Goal: Transaction & Acquisition: Purchase product/service

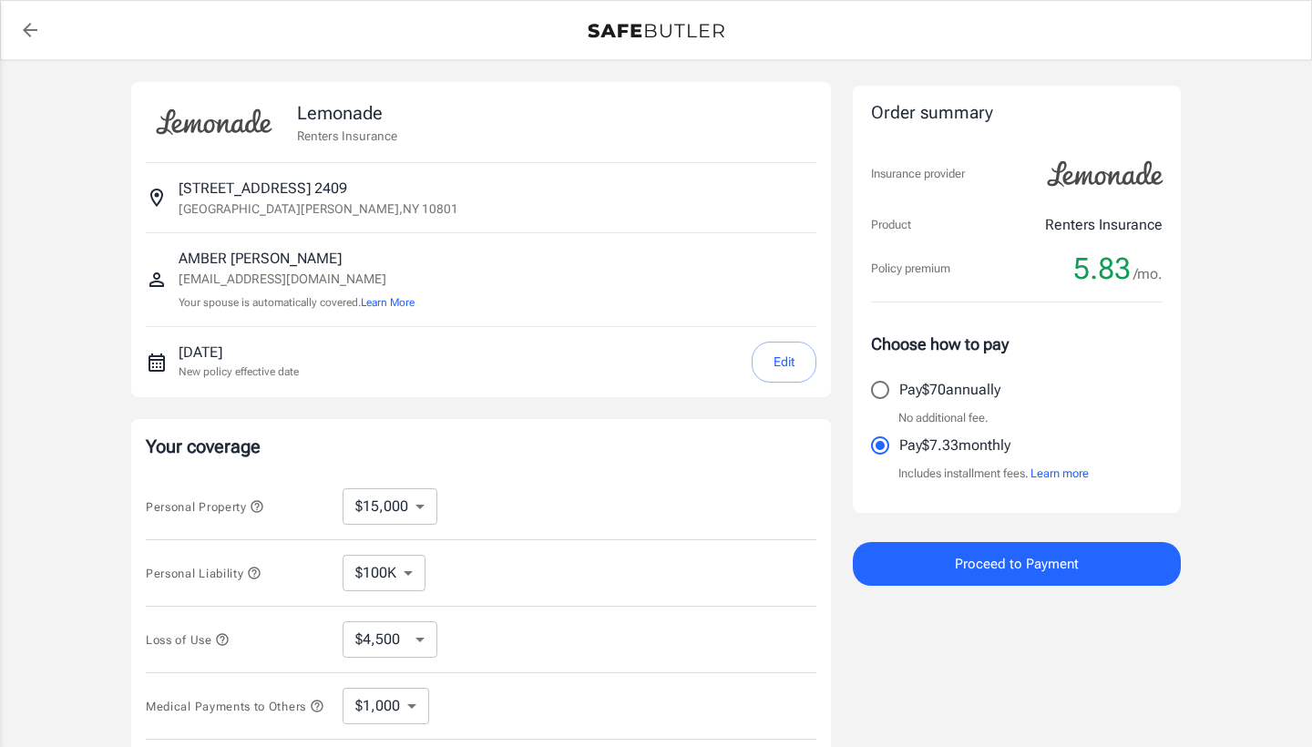
select select "15000"
click at [1253, 356] on div "Lemonade Renters Insurance [STREET_ADDRESS][GEOGRAPHIC_DATA][PERSON_NAME][EMAIL…" at bounding box center [656, 545] width 1312 height 970
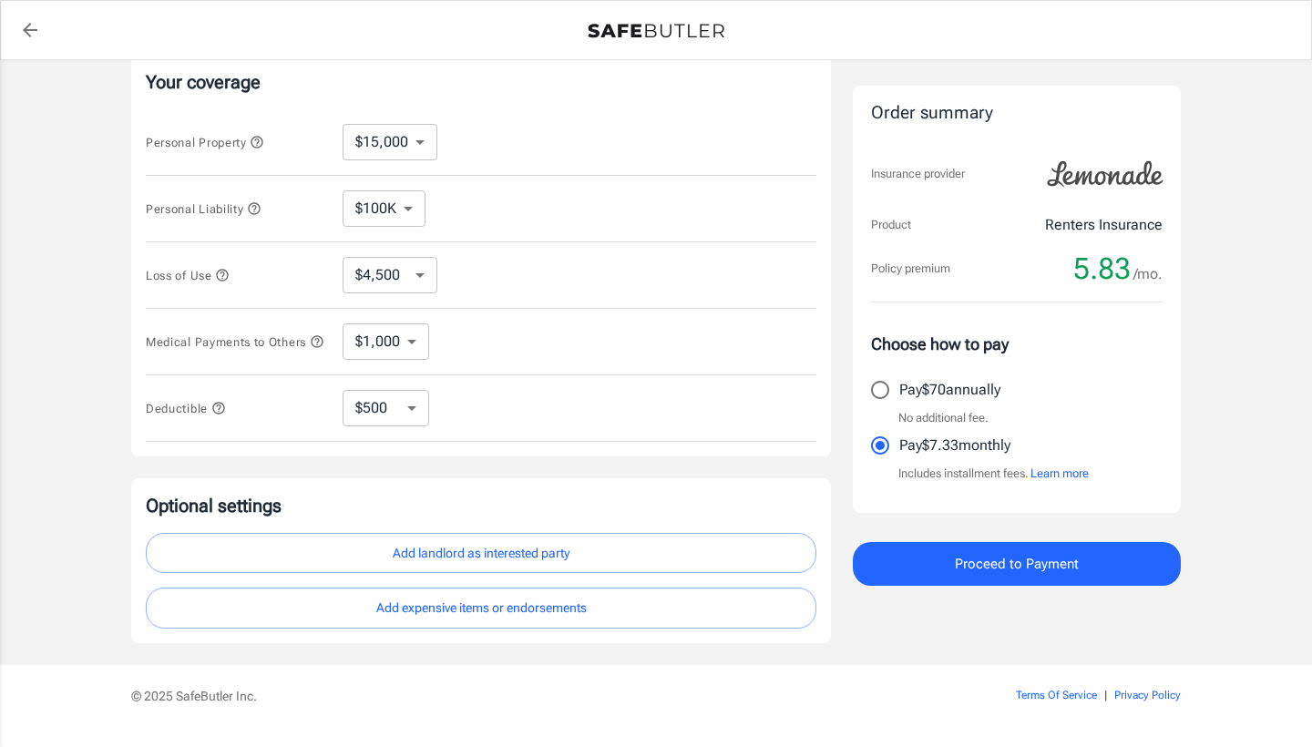
scroll to position [378, 0]
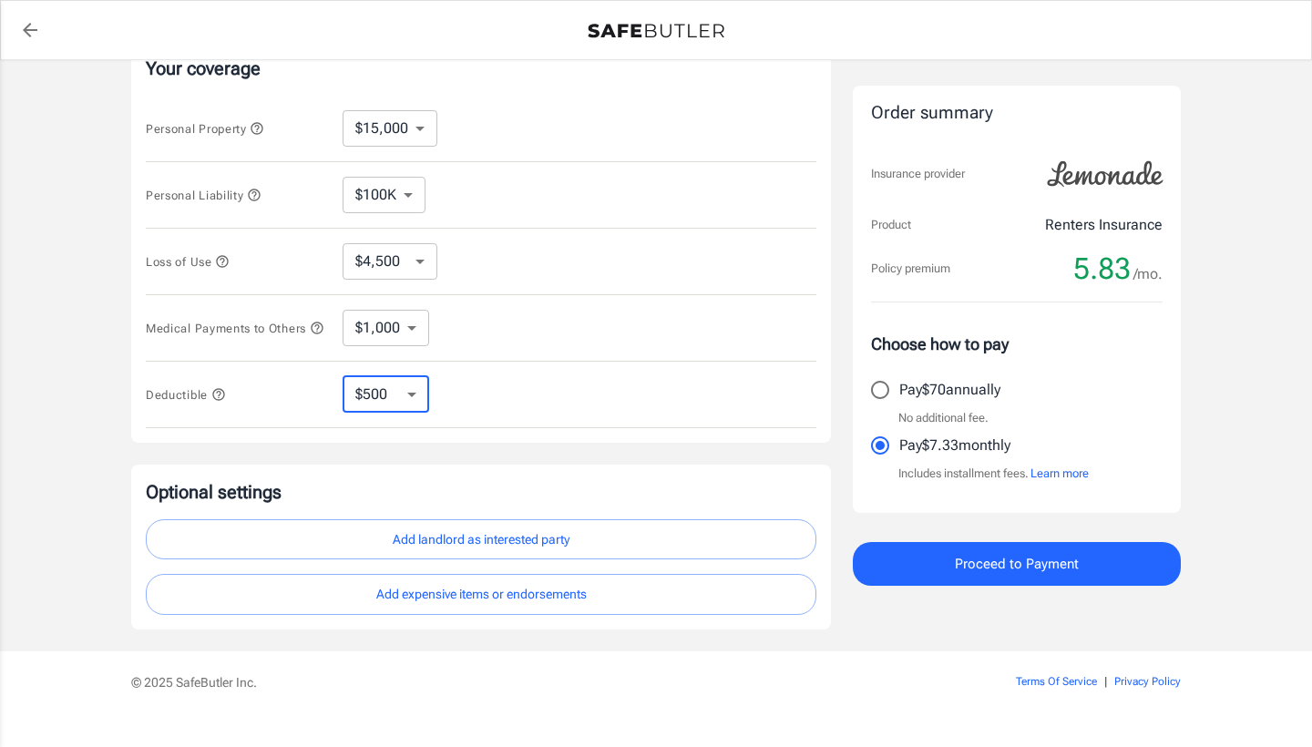
select select "250"
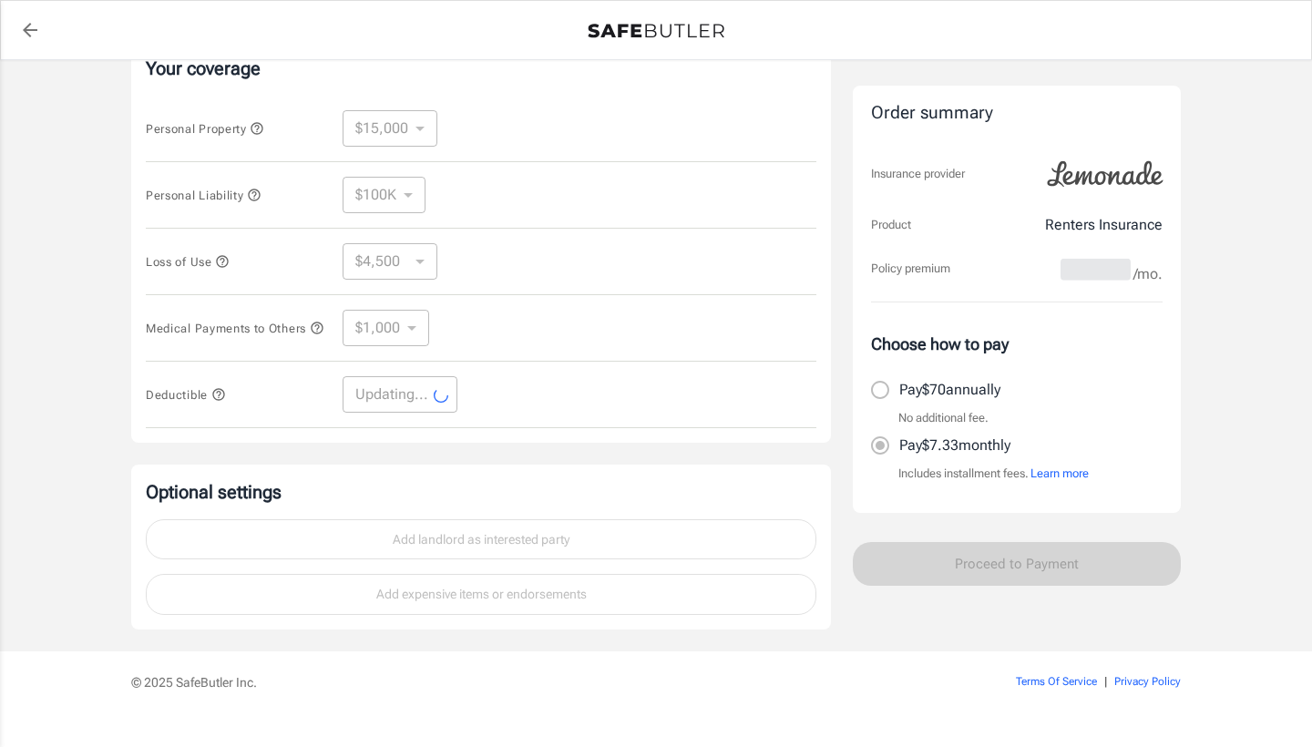
select select "250"
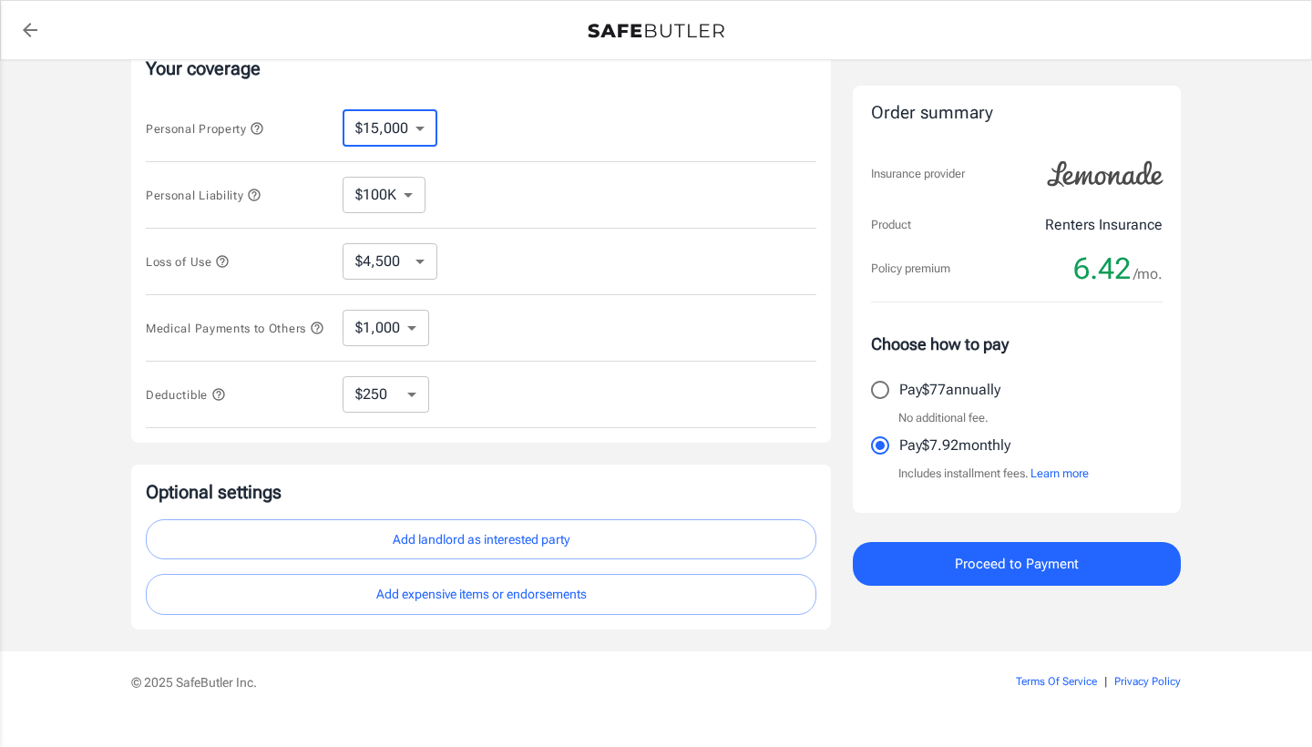
click at [261, 130] on icon "button" at bounding box center [257, 128] width 15 height 15
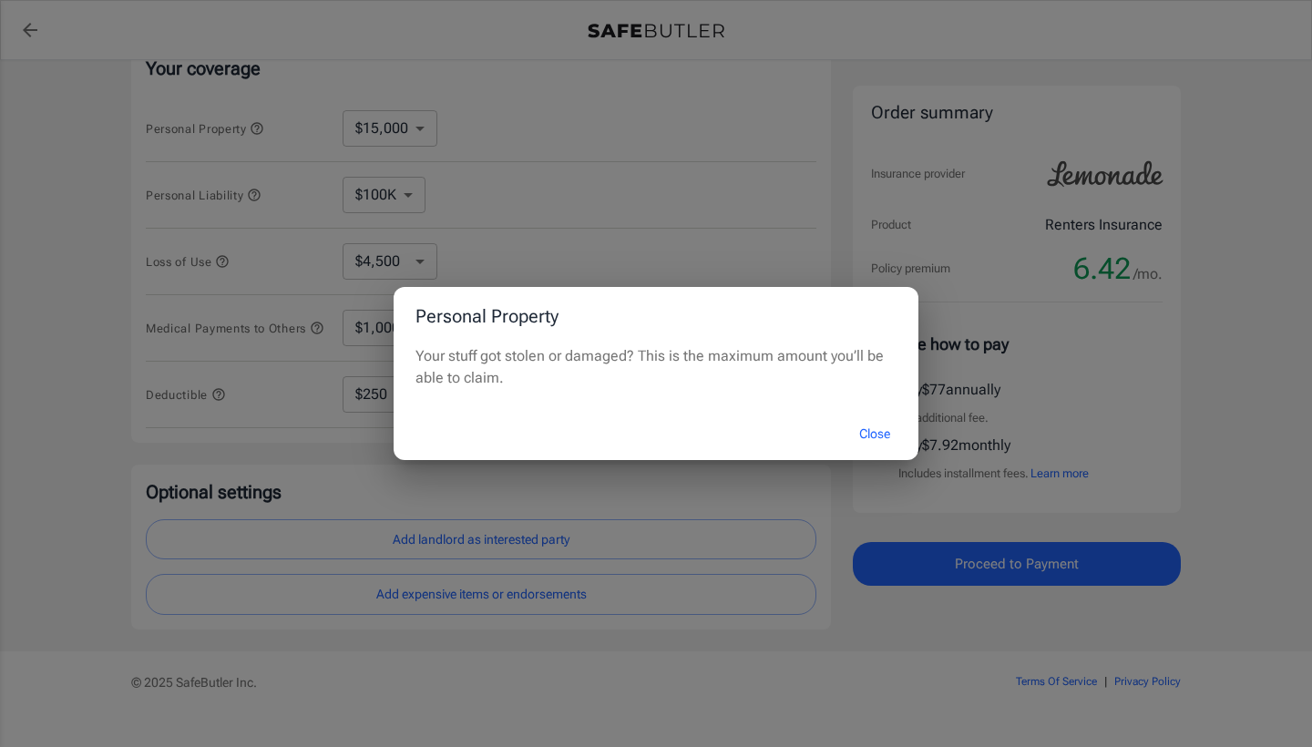
click at [220, 171] on div "Personal Property Your stuff got stolen or damaged? This is the maximum amount …" at bounding box center [656, 373] width 1312 height 747
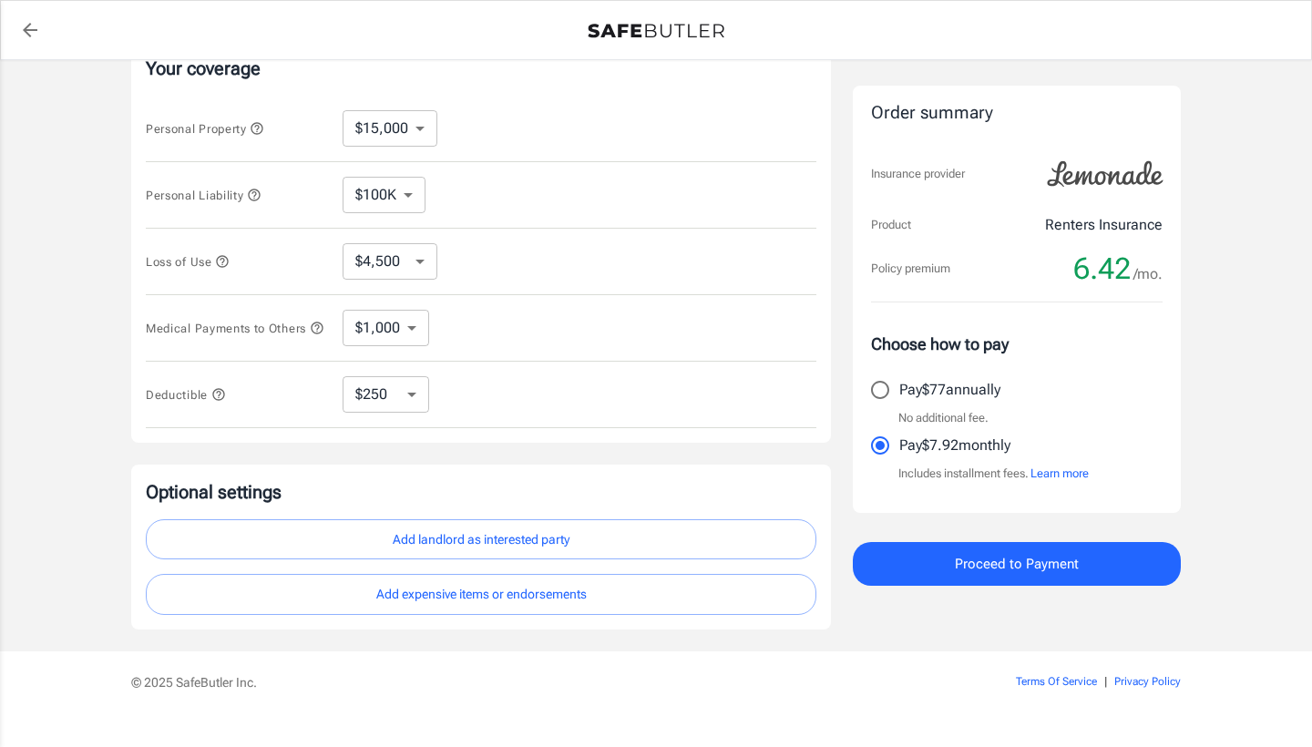
click at [258, 196] on icon "button" at bounding box center [254, 195] width 12 height 12
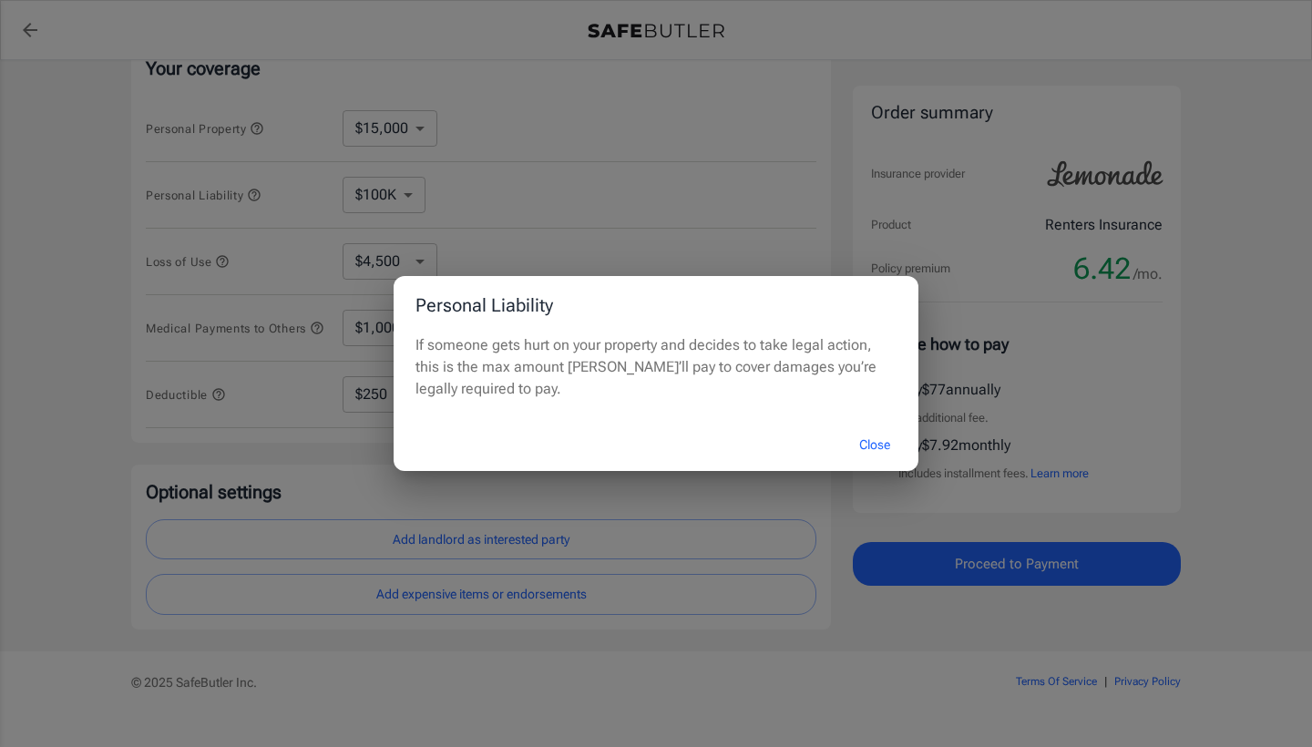
click at [219, 218] on div "Personal Liability If someone gets hurt on your property and decides to take le…" at bounding box center [656, 373] width 1312 height 747
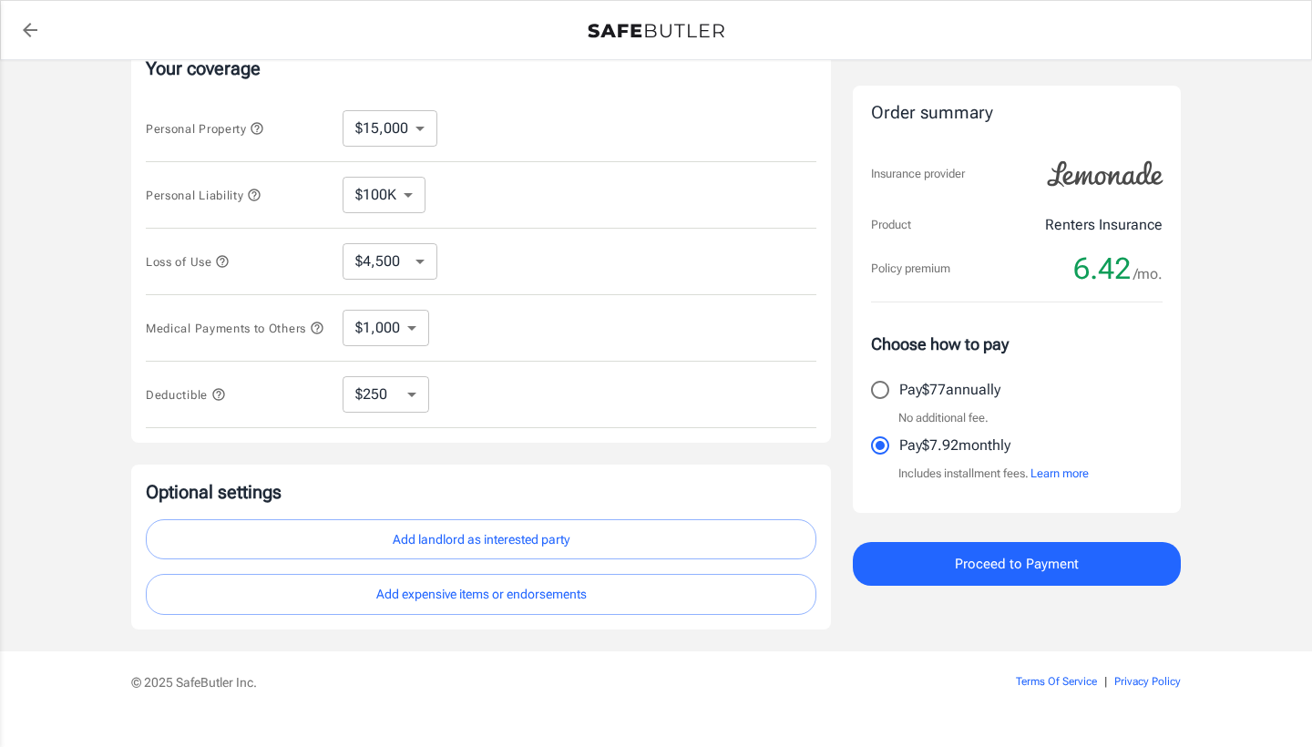
click at [229, 260] on icon "button" at bounding box center [222, 261] width 15 height 15
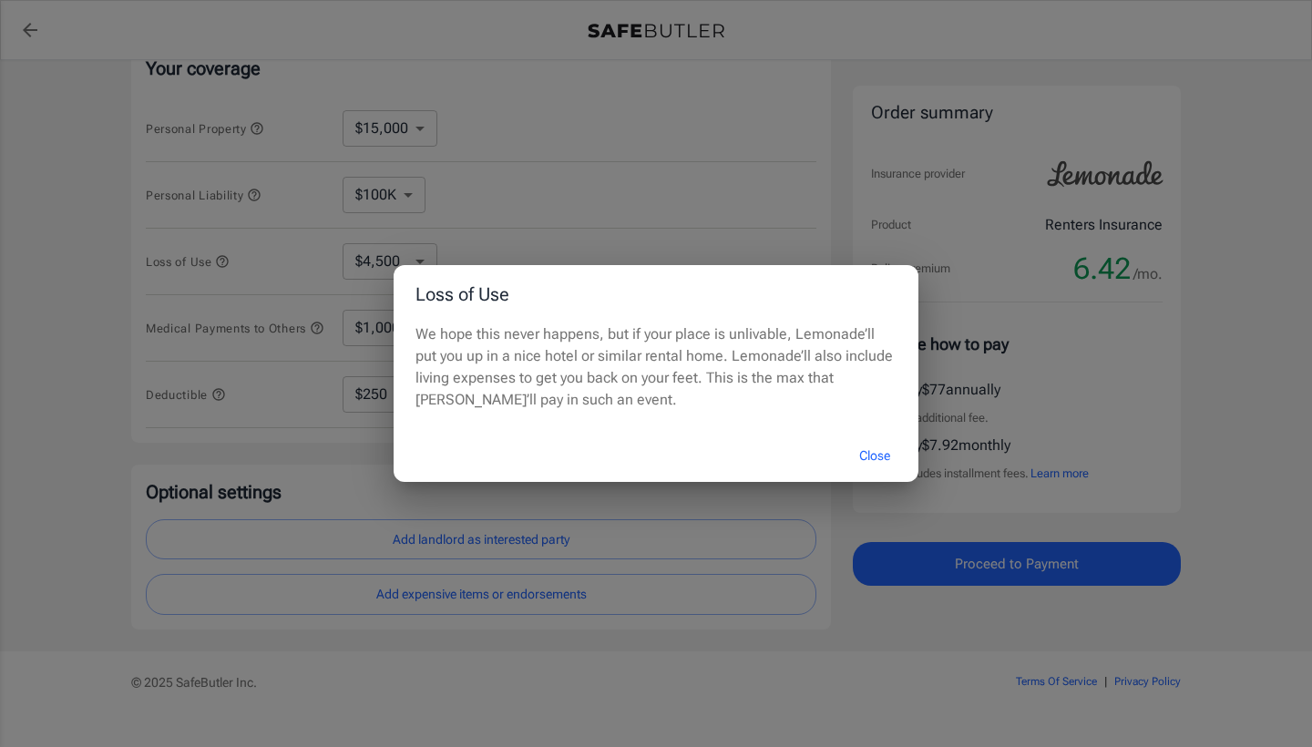
click at [290, 297] on div "Loss of Use We hope this never happens, but if your place is unlivable, Lemonad…" at bounding box center [656, 373] width 1312 height 747
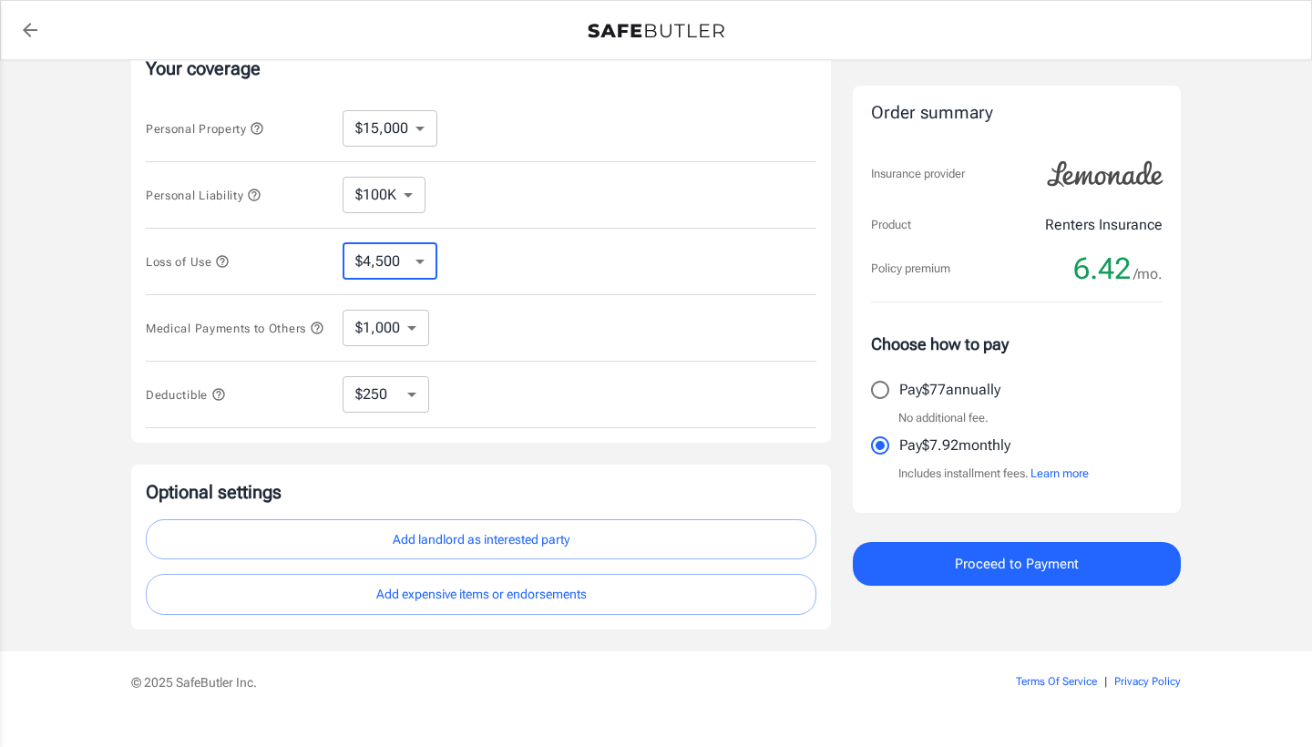
select select "22500"
select select "55500"
click at [386, 281] on div "Loss of Use $4,500 $7,500 $13,500 $22,500 $34,500 $55,500 $85,500 $130K $200K ​" at bounding box center [481, 262] width 671 height 67
select select "22500"
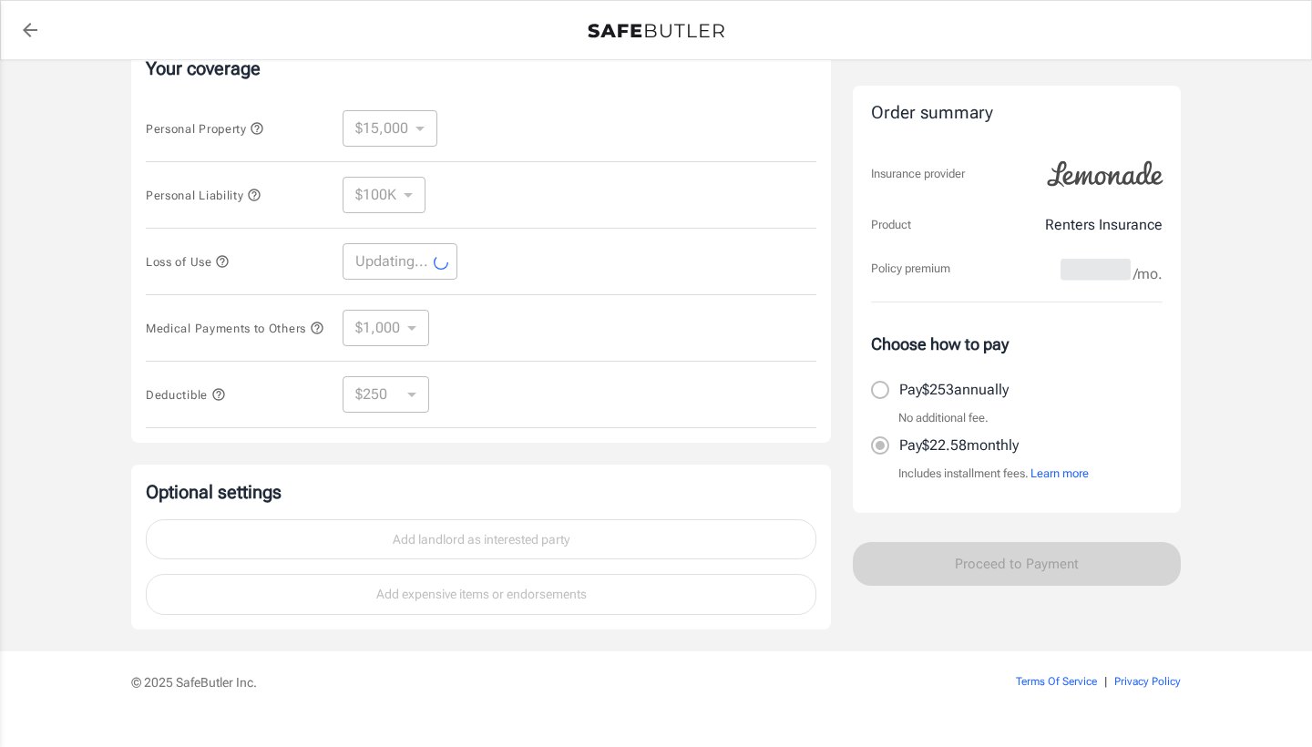
select select "22500"
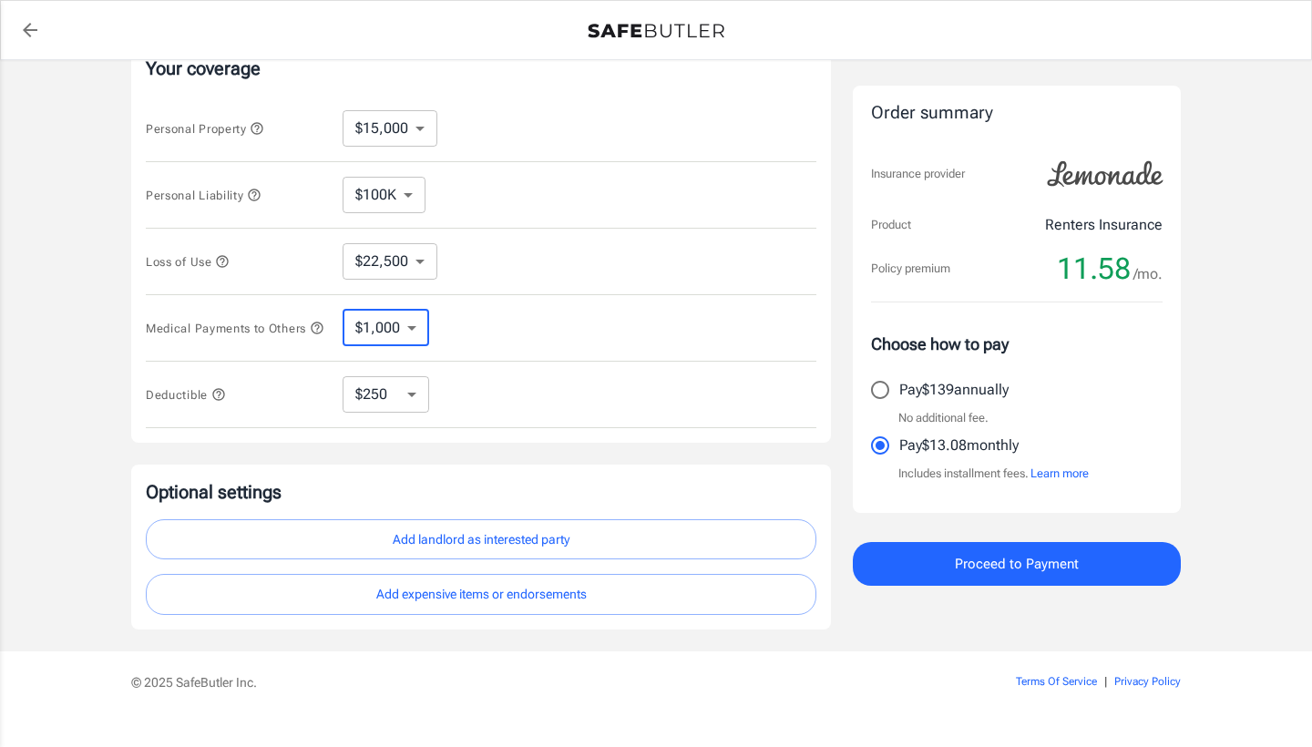
drag, startPoint x: 386, startPoint y: 348, endPoint x: 827, endPoint y: 2, distance: 560.7
click at [829, 0] on html "Policy premium 11.58 /mo Lemonade Renters Insurance [STREET_ADDRESS][GEOGRAPHIC…" at bounding box center [656, 200] width 1312 height 1157
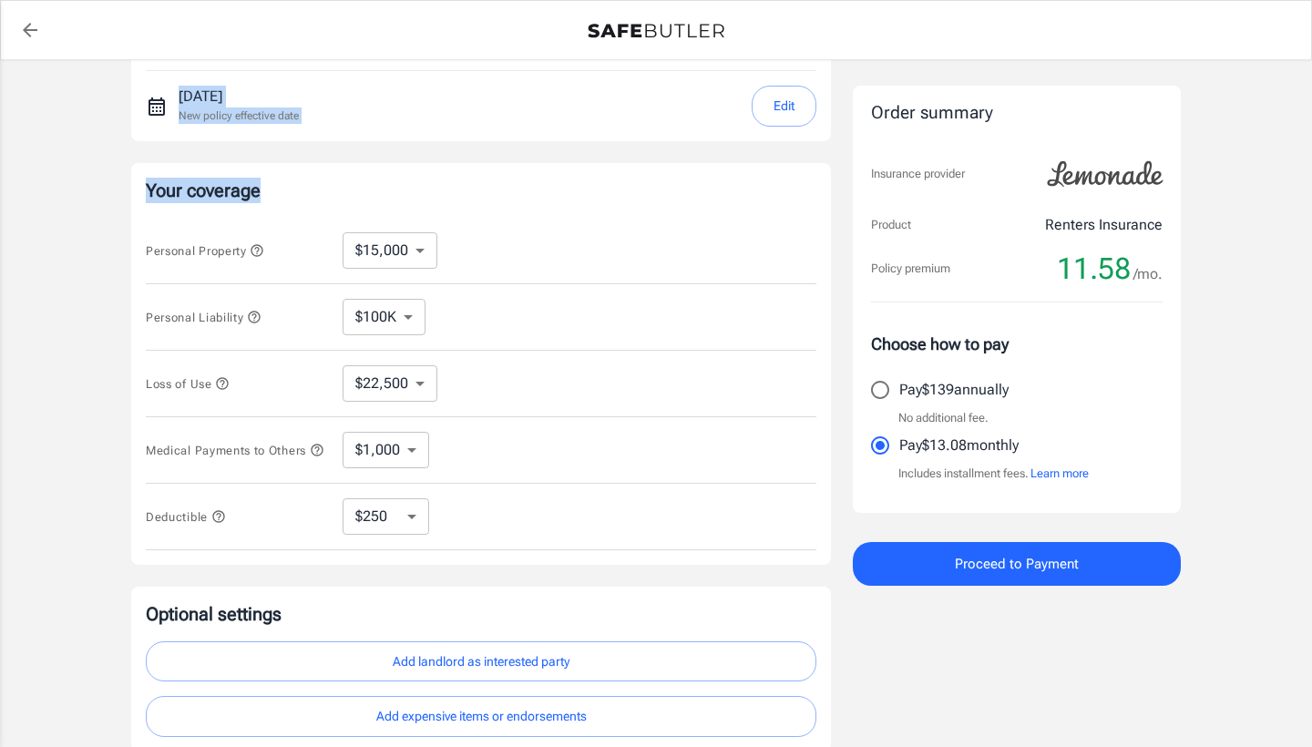
drag, startPoint x: 839, startPoint y: 74, endPoint x: 840, endPoint y: -45, distance: 118.5
click at [840, 0] on html "Policy premium 11.58 /mo Lemonade Renters Insurance [STREET_ADDRESS][GEOGRAPHIC…" at bounding box center [656, 322] width 1312 height 1157
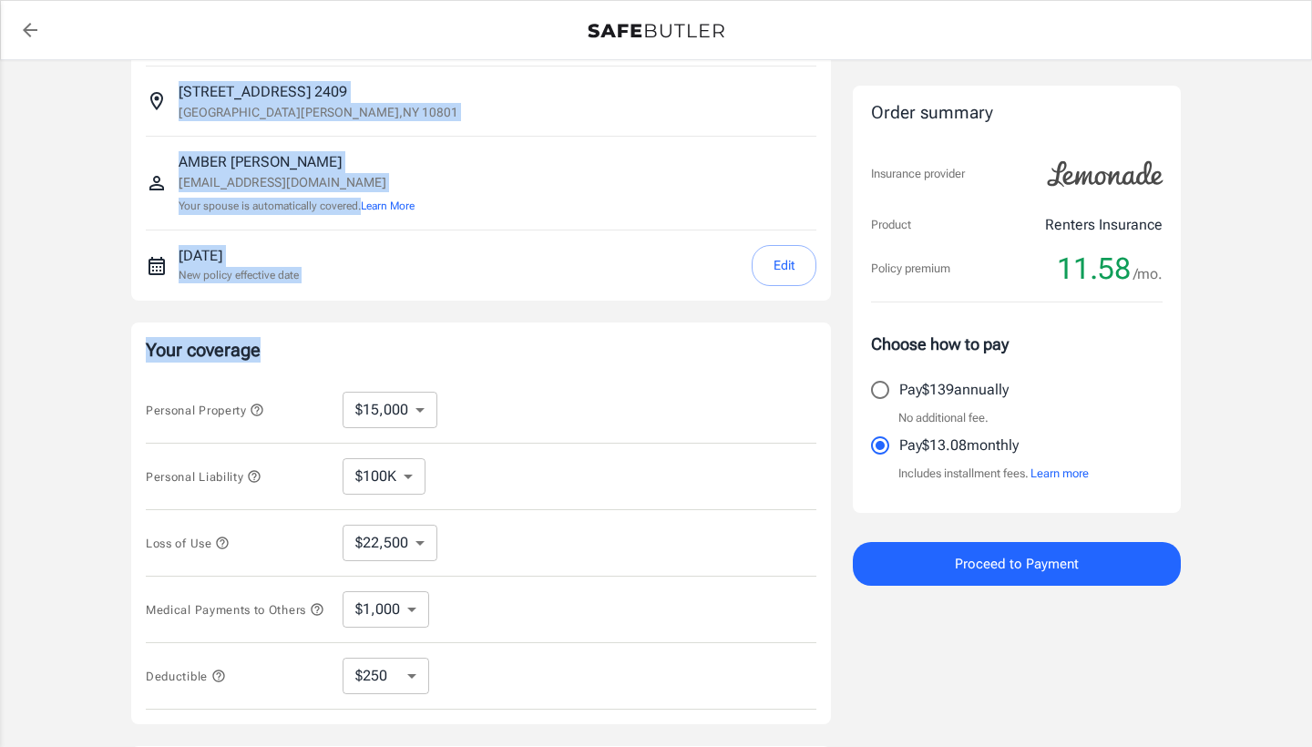
click at [795, 258] on button "Edit" at bounding box center [784, 265] width 65 height 41
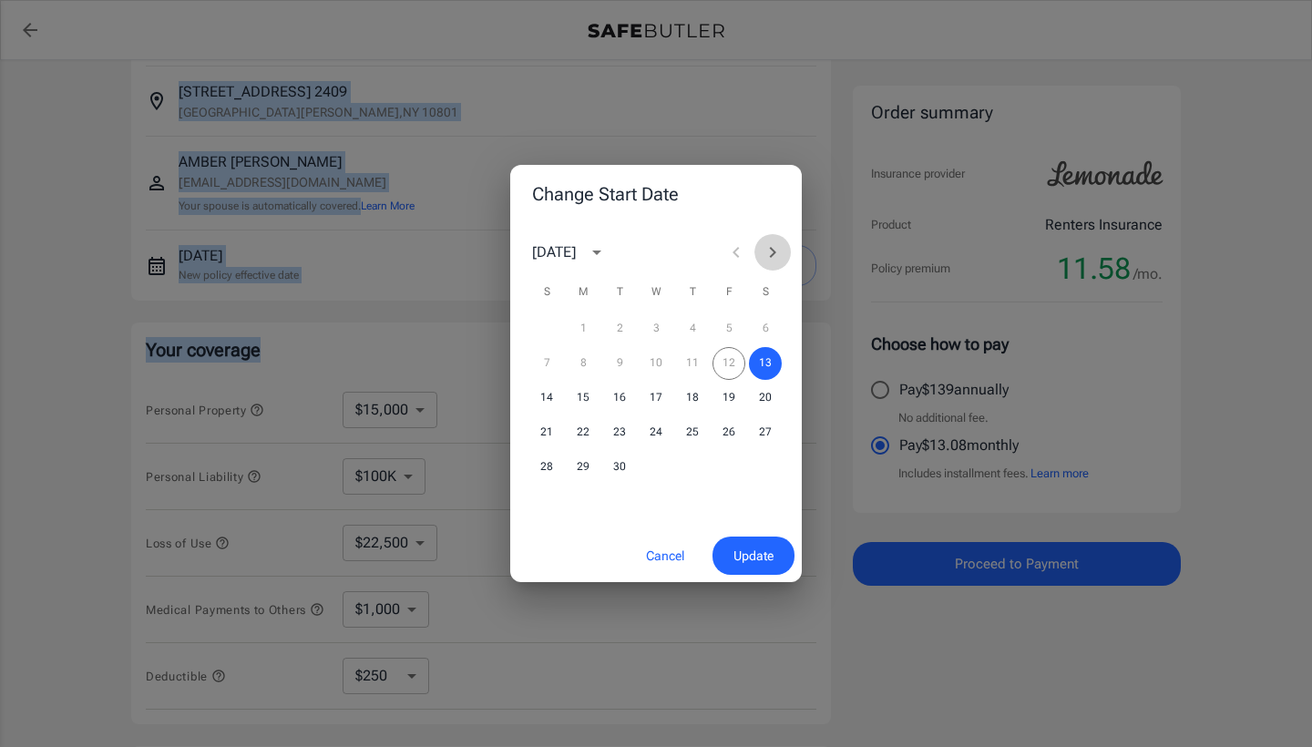
click at [779, 247] on icon "Next month" at bounding box center [773, 252] width 22 height 22
click at [588, 470] on button "27" at bounding box center [583, 467] width 33 height 33
click at [762, 564] on span "Update" at bounding box center [754, 556] width 40 height 23
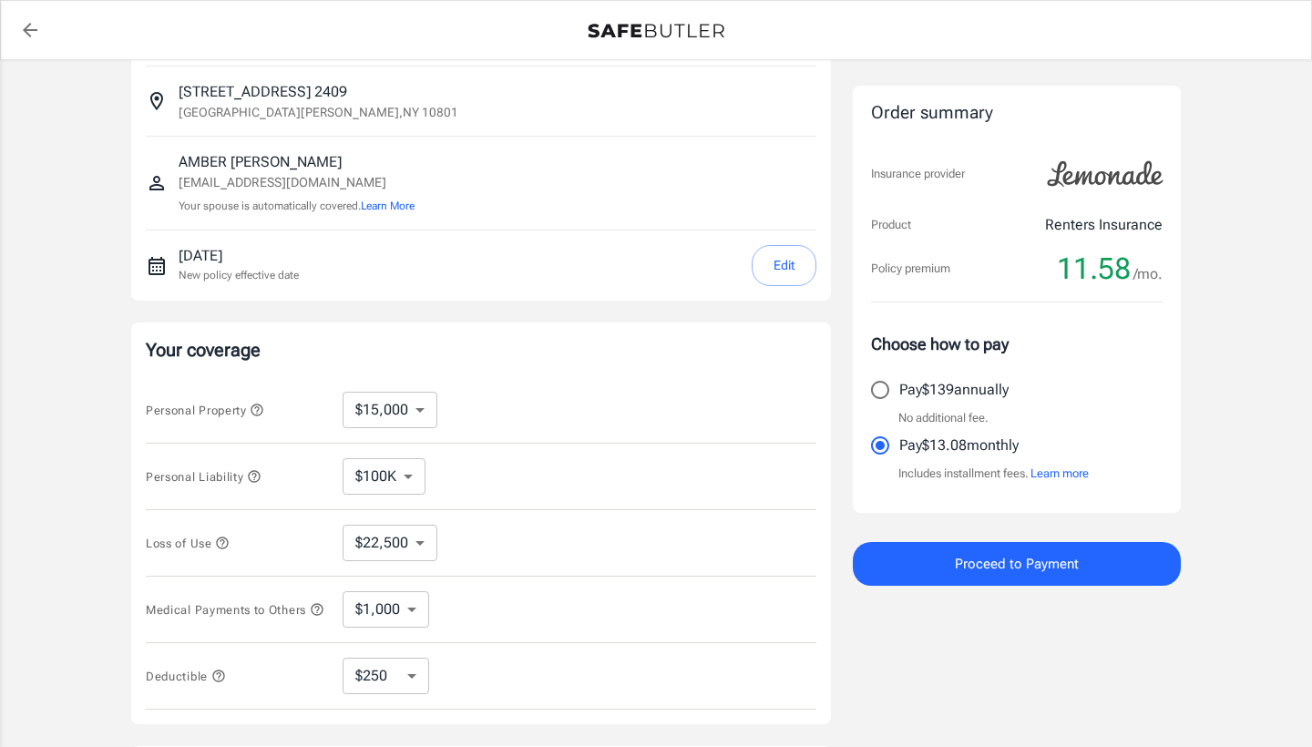
click at [836, 313] on div "Lemonade Renters Insurance [STREET_ADDRESS][GEOGRAPHIC_DATA][PERSON_NAME][EMAIL…" at bounding box center [656, 448] width 1050 height 926
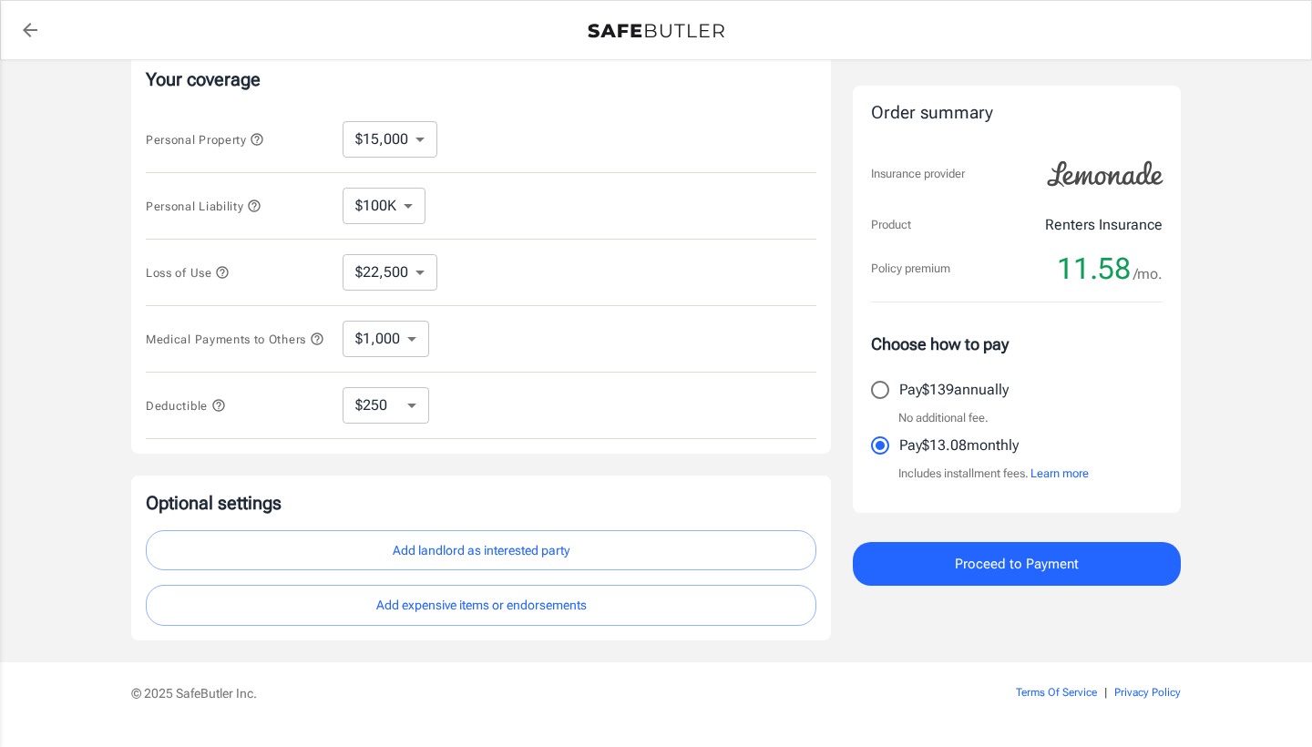
scroll to position [419, 0]
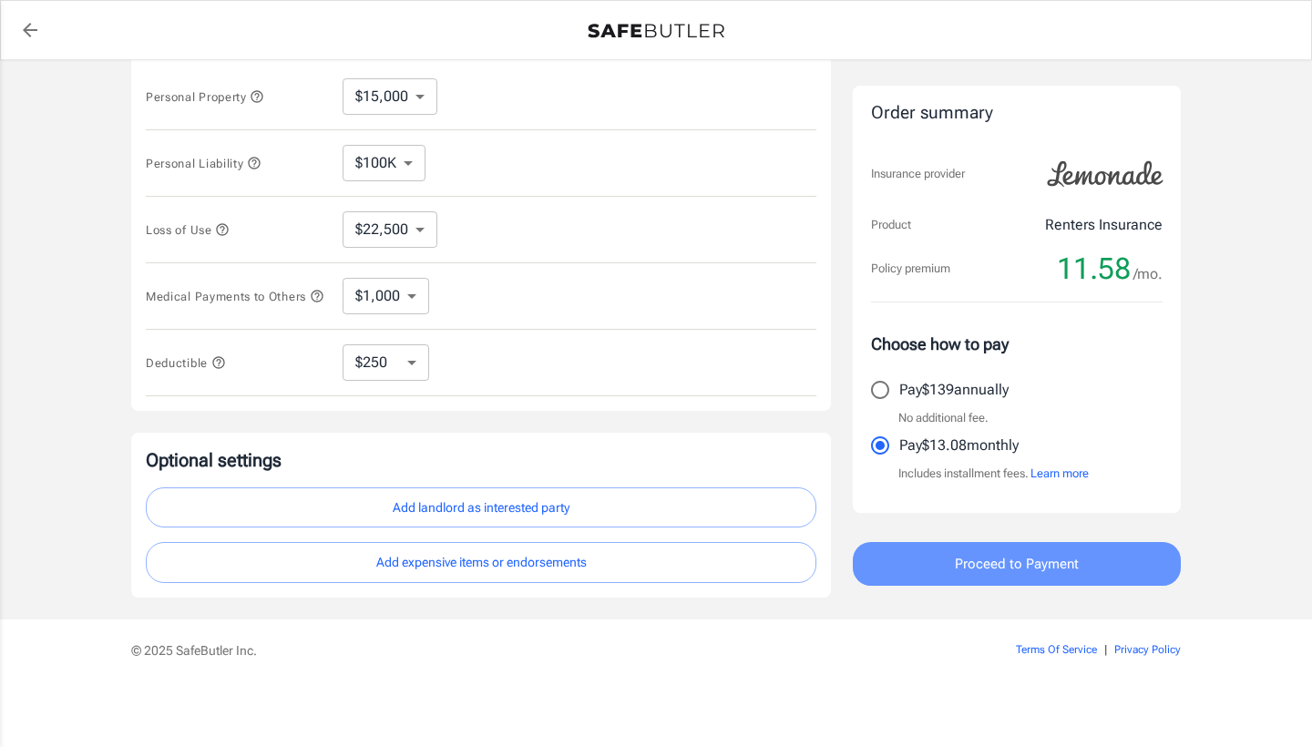
click at [968, 554] on span "Proceed to Payment" at bounding box center [1017, 564] width 124 height 24
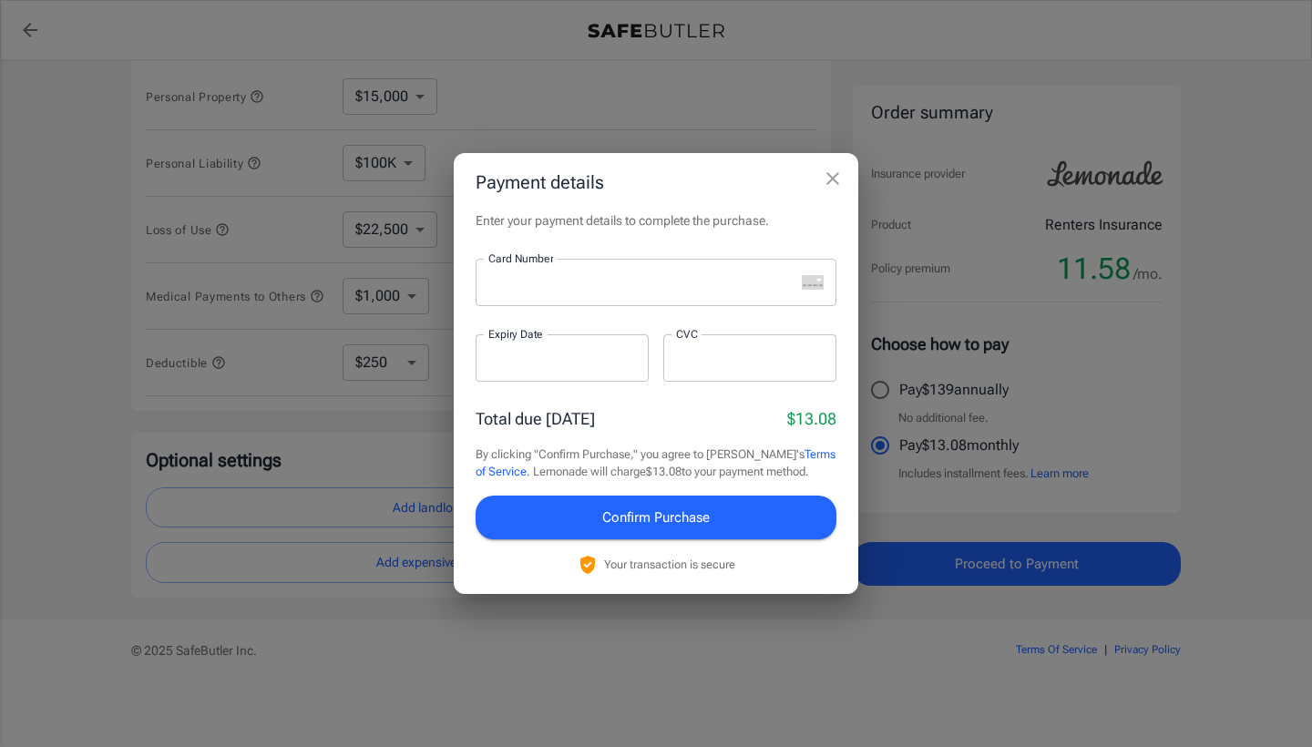
scroll to position [416, 0]
click at [840, 181] on icon "close" at bounding box center [833, 179] width 22 height 22
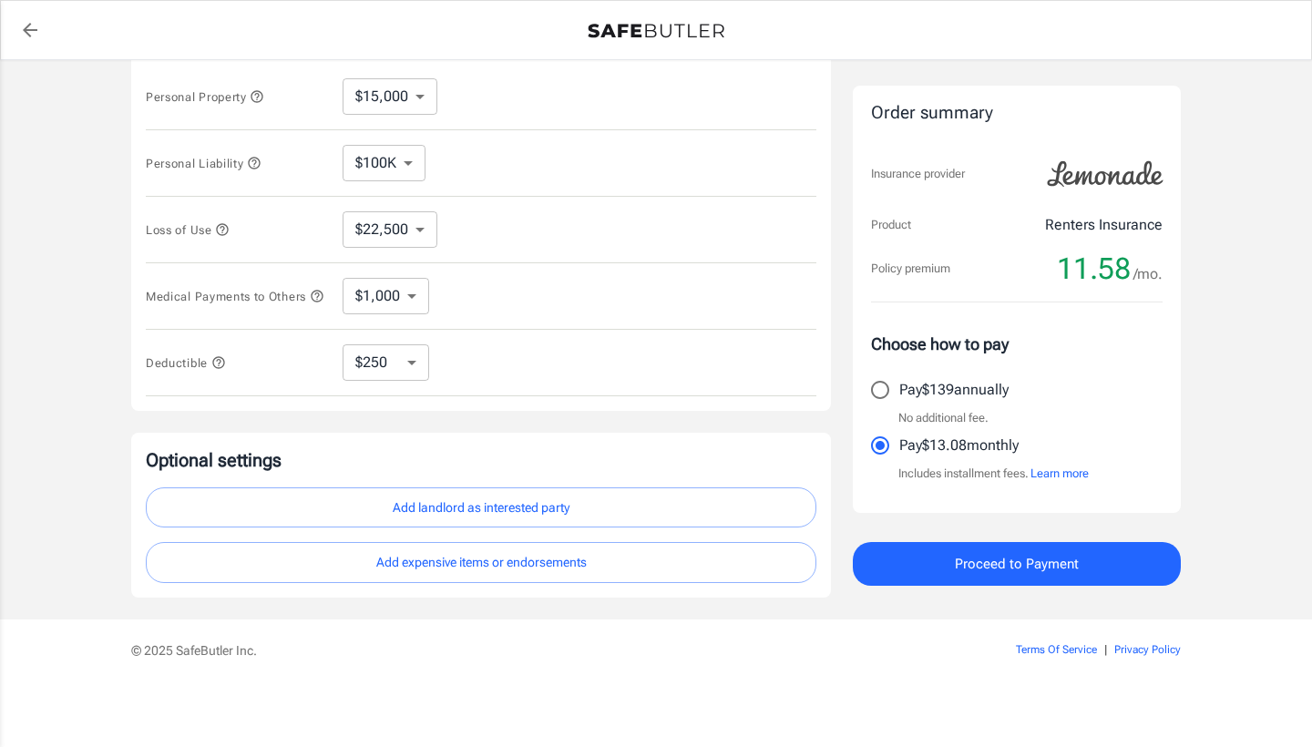
click at [1193, 240] on div "Lemonade Renters Insurance [STREET_ADDRESS][GEOGRAPHIC_DATA][PERSON_NAME][EMAIL…" at bounding box center [656, 135] width 1094 height 970
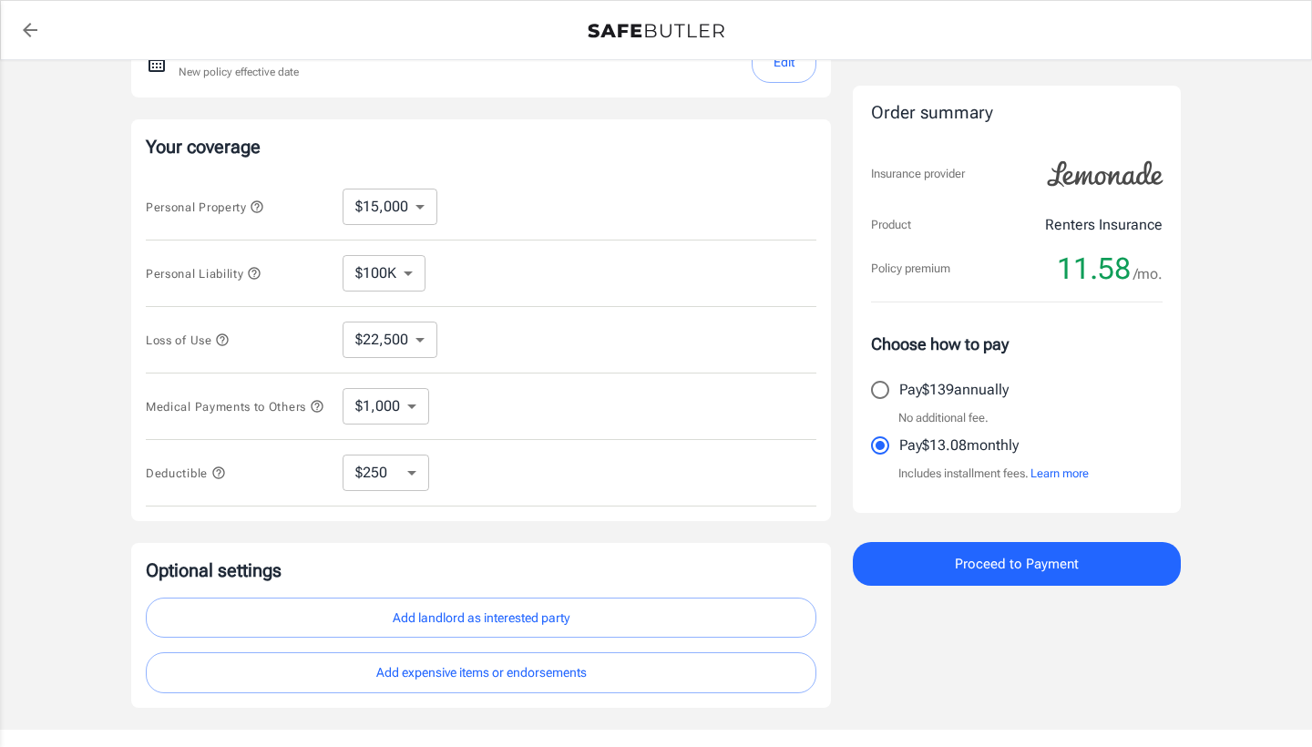
scroll to position [294, 0]
